Goal: Task Accomplishment & Management: Use online tool/utility

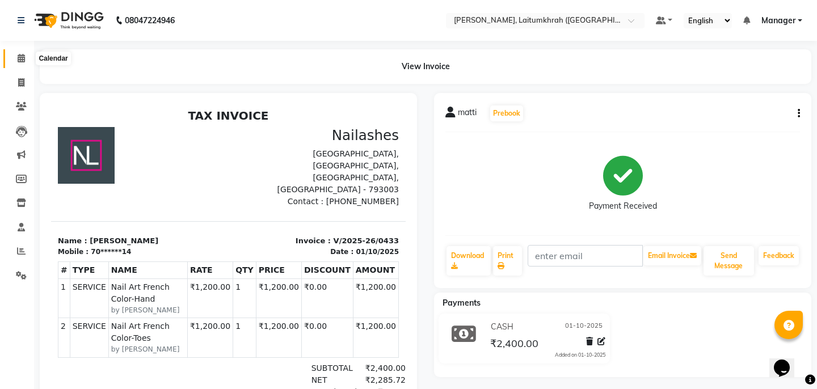
click at [27, 58] on span at bounding box center [21, 58] width 20 height 13
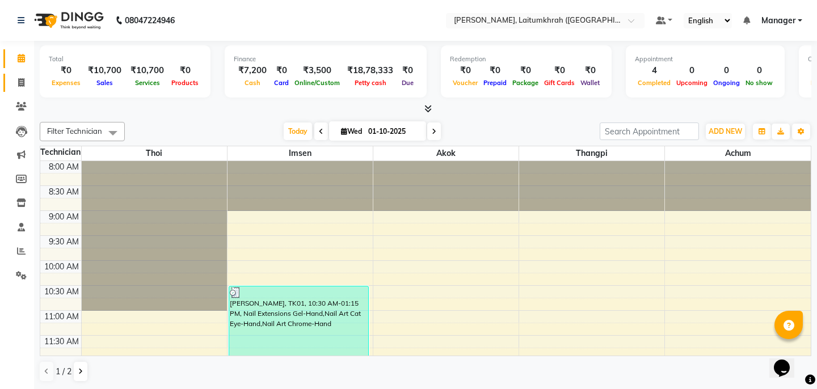
click at [7, 79] on link "Invoice" at bounding box center [16, 83] width 27 height 19
select select "3812"
select select "service"
